Goal: Task Accomplishment & Management: Manage account settings

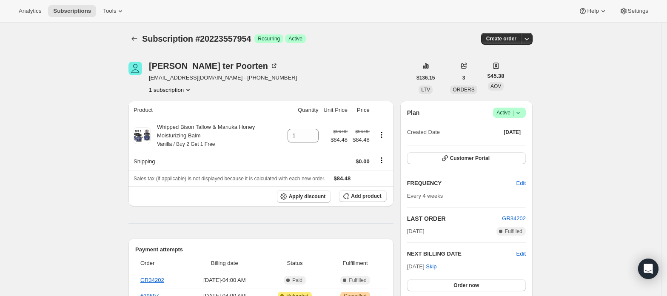
click at [170, 91] on button "1 subscription" at bounding box center [170, 89] width 43 height 9
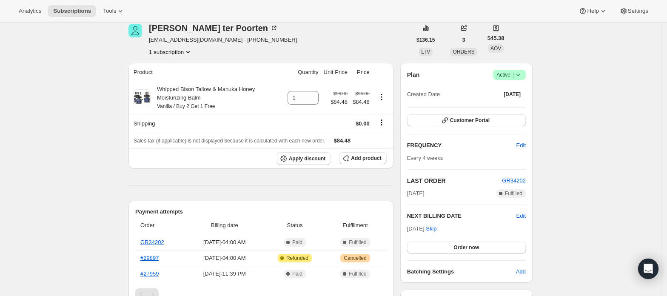
scroll to position [57, 0]
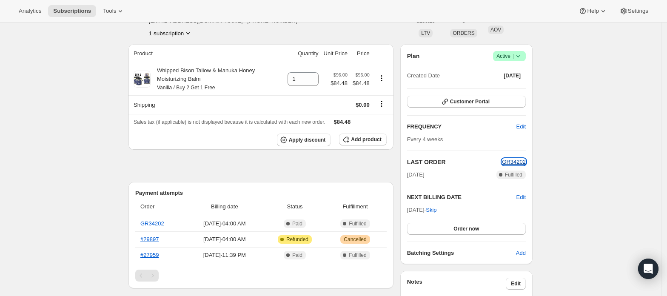
click at [512, 162] on span "GR34202" at bounding box center [514, 162] width 24 height 6
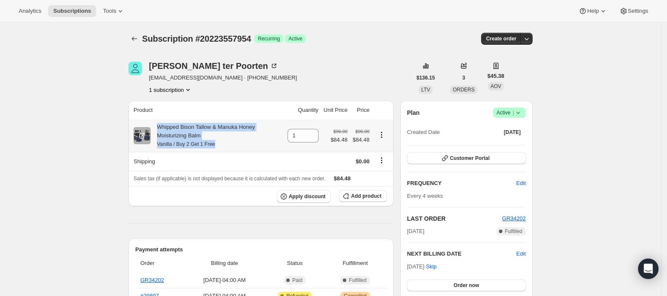
drag, startPoint x: 216, startPoint y: 146, endPoint x: 158, endPoint y: 126, distance: 61.6
click at [158, 126] on div "Whipped Bison Tallow & Manuka Honey Moisturizing Balm Vanilla / Buy 2 Get 1 Free" at bounding box center [217, 136] width 132 height 26
copy div "Whipped Bison Tallow & Manuka Honey Moisturizing Balm Vanilla / Buy 2 Get 1 Free"
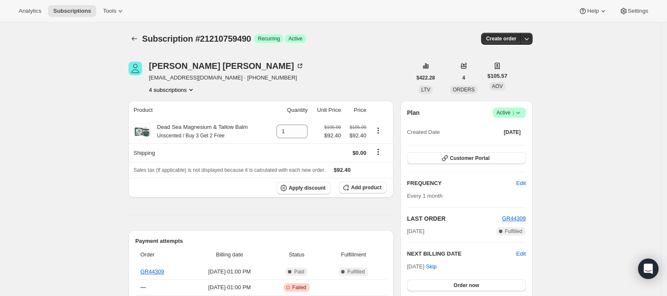
click at [186, 89] on button "4 subscriptions" at bounding box center [172, 89] width 46 height 9
click at [185, 109] on span "21205516610" at bounding box center [174, 106] width 59 height 9
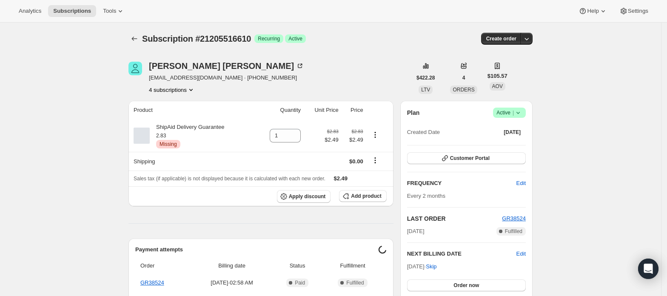
click at [191, 91] on icon "Product actions" at bounding box center [191, 89] width 9 height 9
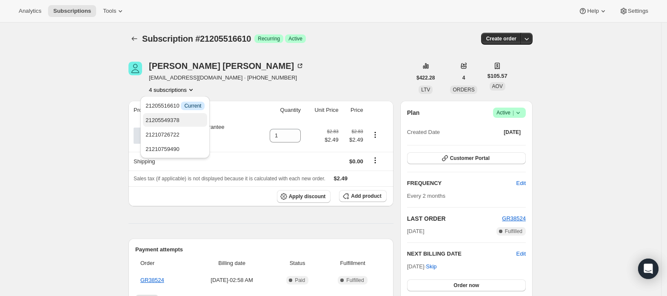
click at [186, 117] on span "21205549378" at bounding box center [174, 120] width 59 height 9
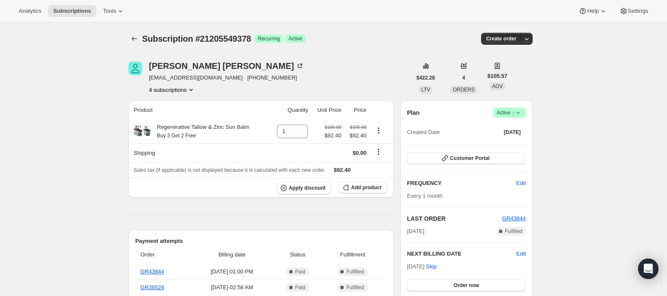
click at [186, 91] on button "4 subscriptions" at bounding box center [172, 89] width 46 height 9
click at [177, 93] on button "4 subscriptions" at bounding box center [172, 89] width 46 height 9
click at [177, 133] on span "21210726722" at bounding box center [162, 134] width 34 height 6
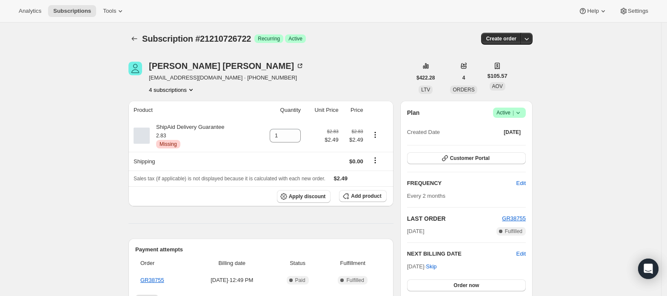
click at [177, 88] on button "4 subscriptions" at bounding box center [172, 89] width 46 height 9
click at [184, 143] on button "21210759490" at bounding box center [175, 149] width 64 height 14
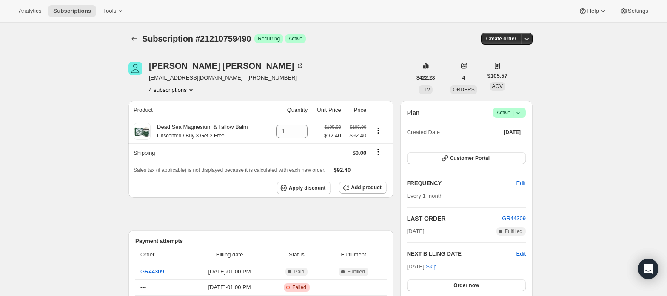
click at [178, 87] on button "4 subscriptions" at bounding box center [172, 89] width 46 height 9
click at [183, 113] on button "21205549378" at bounding box center [175, 120] width 64 height 14
click at [179, 87] on button "4 subscriptions" at bounding box center [172, 89] width 46 height 9
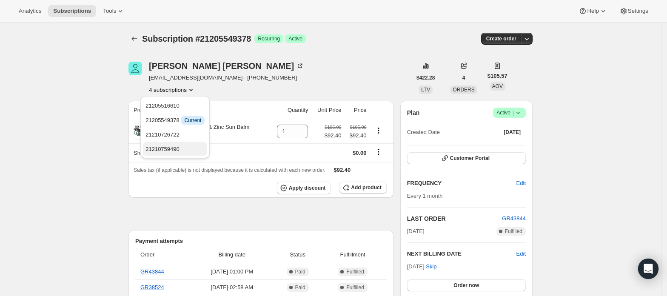
click at [176, 147] on span "21210759490" at bounding box center [162, 149] width 34 height 6
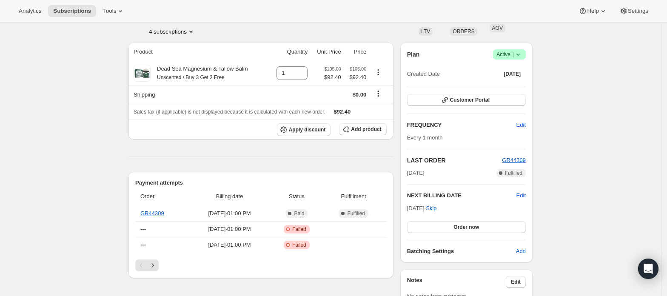
scroll to position [113, 0]
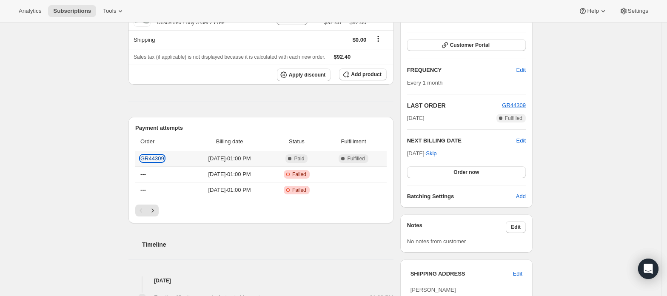
click at [156, 159] on link "GR44309" at bounding box center [152, 158] width 24 height 6
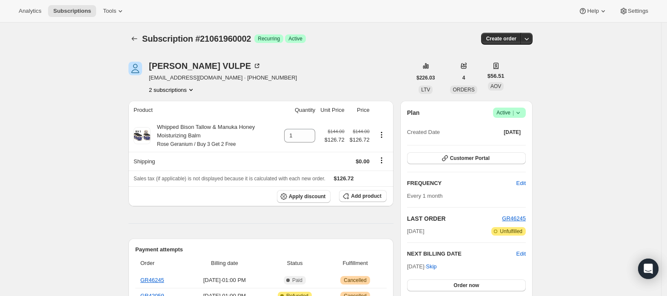
drag, startPoint x: 193, startPoint y: 89, endPoint x: 190, endPoint y: 94, distance: 5.5
click at [191, 89] on icon "Product actions" at bounding box center [191, 89] width 9 height 9
click at [187, 103] on span "21061927234" at bounding box center [174, 106] width 59 height 9
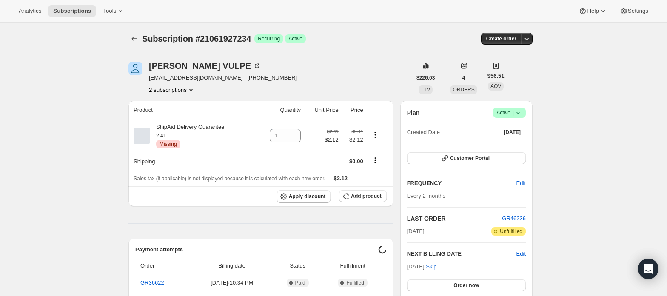
click at [189, 88] on icon "Product actions" at bounding box center [191, 89] width 9 height 9
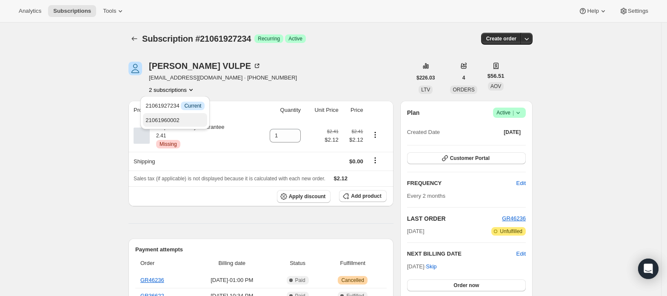
click at [182, 115] on button "21061960002" at bounding box center [175, 120] width 64 height 14
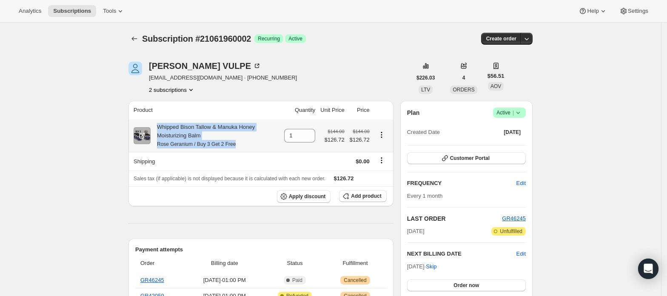
drag, startPoint x: 200, startPoint y: 138, endPoint x: 242, endPoint y: 145, distance: 42.6
click at [242, 145] on div "Whipped Bison Tallow & Manuka Honey Moisturizing Balm Rose Geranium / Buy 3 Get…" at bounding box center [215, 136] width 128 height 26
copy div "Whipped Bison Tallow & Manuka Honey Moisturizing Balm Rose Geranium / Buy 3 Get…"
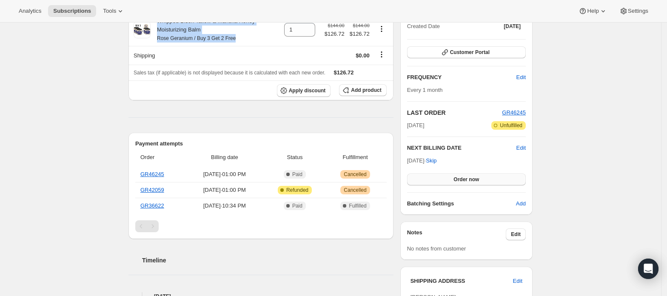
scroll to position [113, 0]
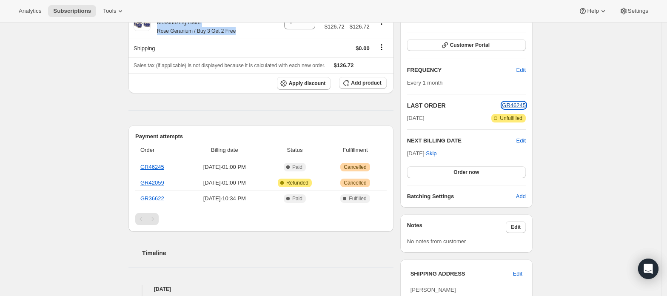
click at [519, 107] on span "GR46245" at bounding box center [514, 105] width 24 height 6
